Goal: Find specific page/section: Find specific page/section

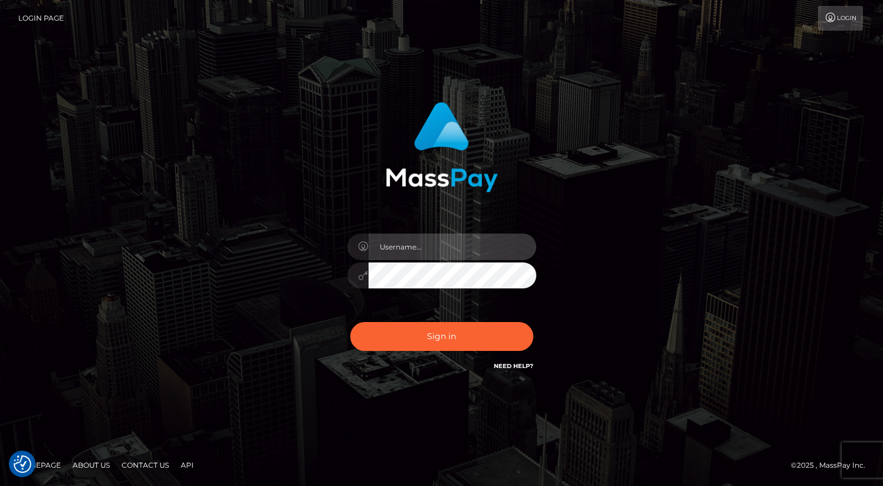
click at [454, 242] on input "text" at bounding box center [452, 247] width 168 height 27
type input "oli.fanvue"
click at [468, 250] on input "text" at bounding box center [452, 247] width 168 height 27
type input "oli.fanvue"
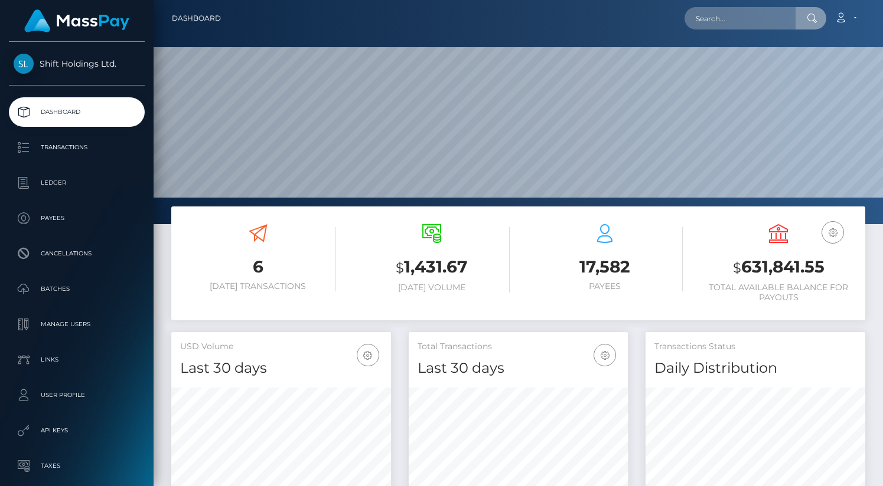
click at [749, 27] on input "text" at bounding box center [739, 18] width 111 height 22
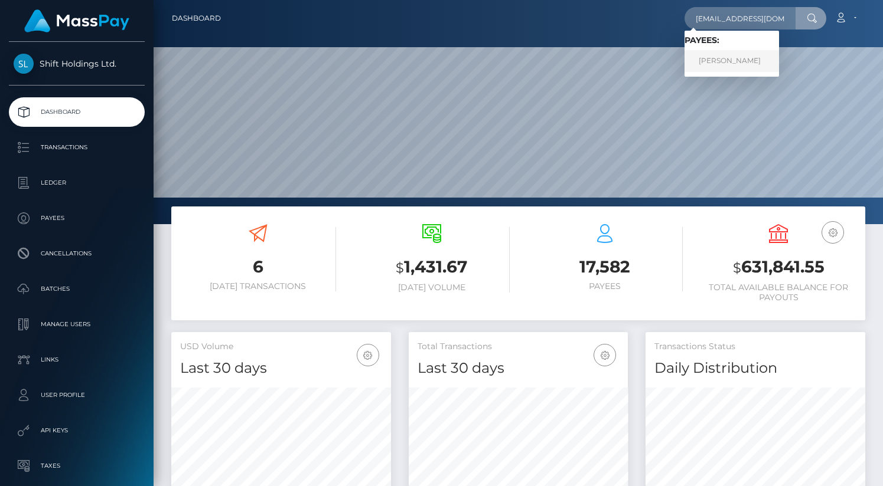
type input "[EMAIL_ADDRESS][DOMAIN_NAME]"
click at [771, 58] on link "CALLIE ROSE MCEVERS" at bounding box center [731, 61] width 94 height 22
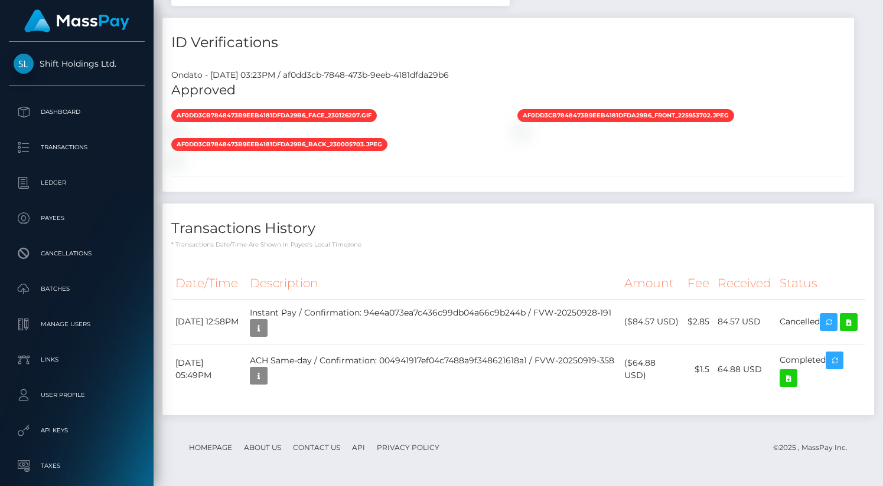
scroll to position [926, 0]
